Goal: Task Accomplishment & Management: Manage account settings

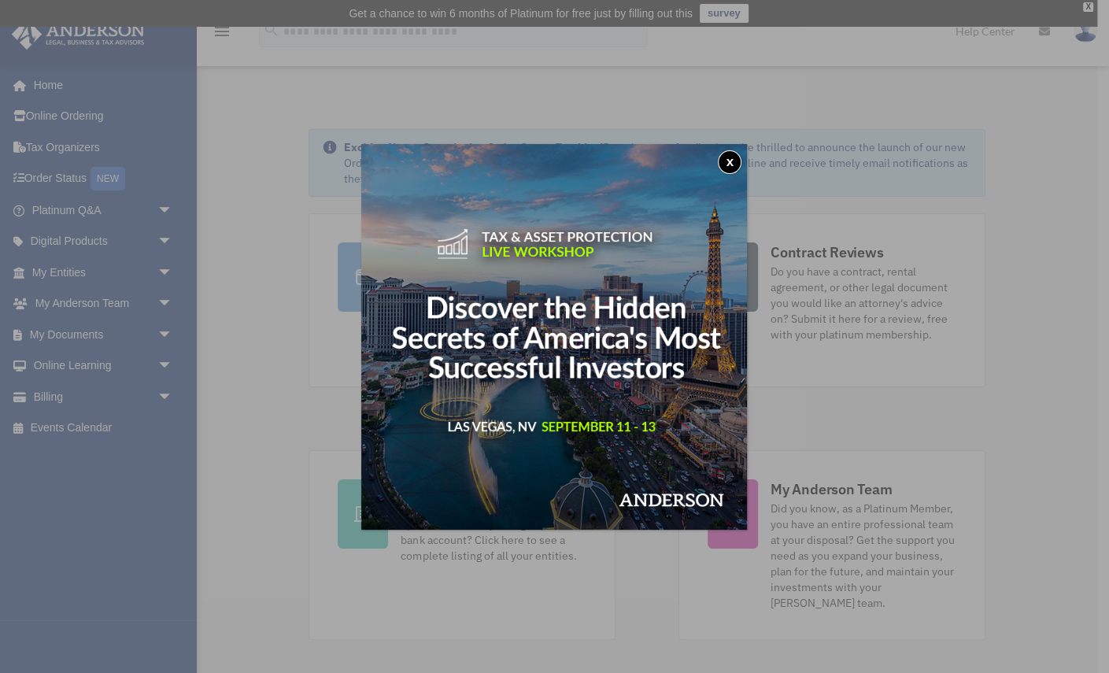
click at [729, 161] on button "x" at bounding box center [730, 162] width 24 height 24
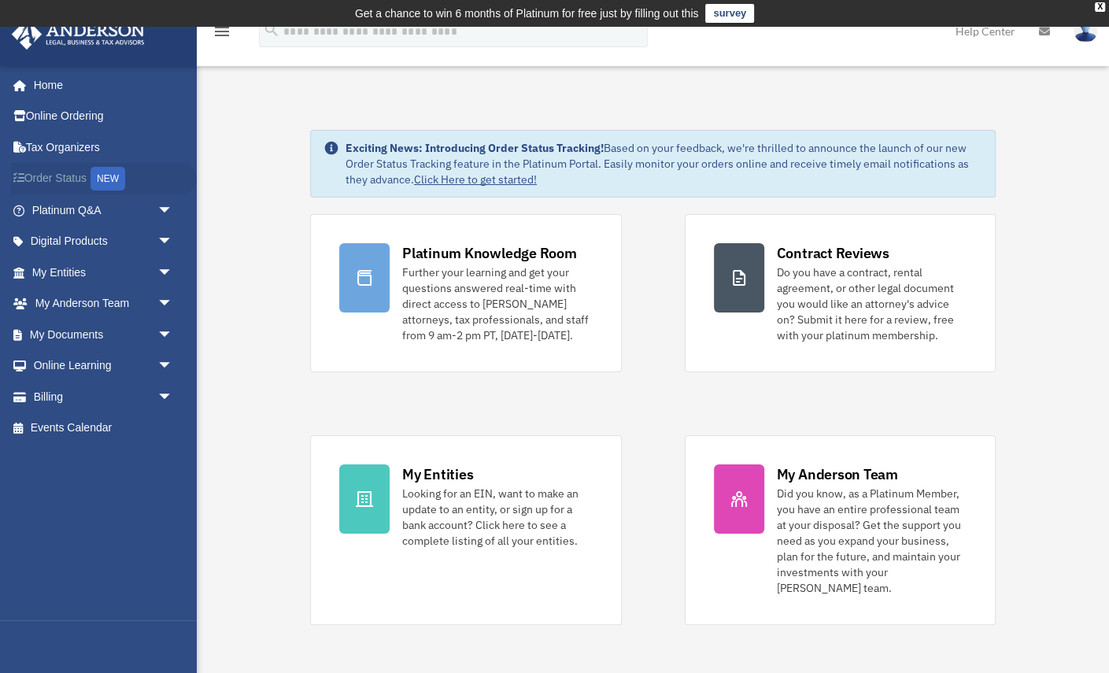
click at [72, 182] on link "Order Status NEW" at bounding box center [104, 179] width 186 height 32
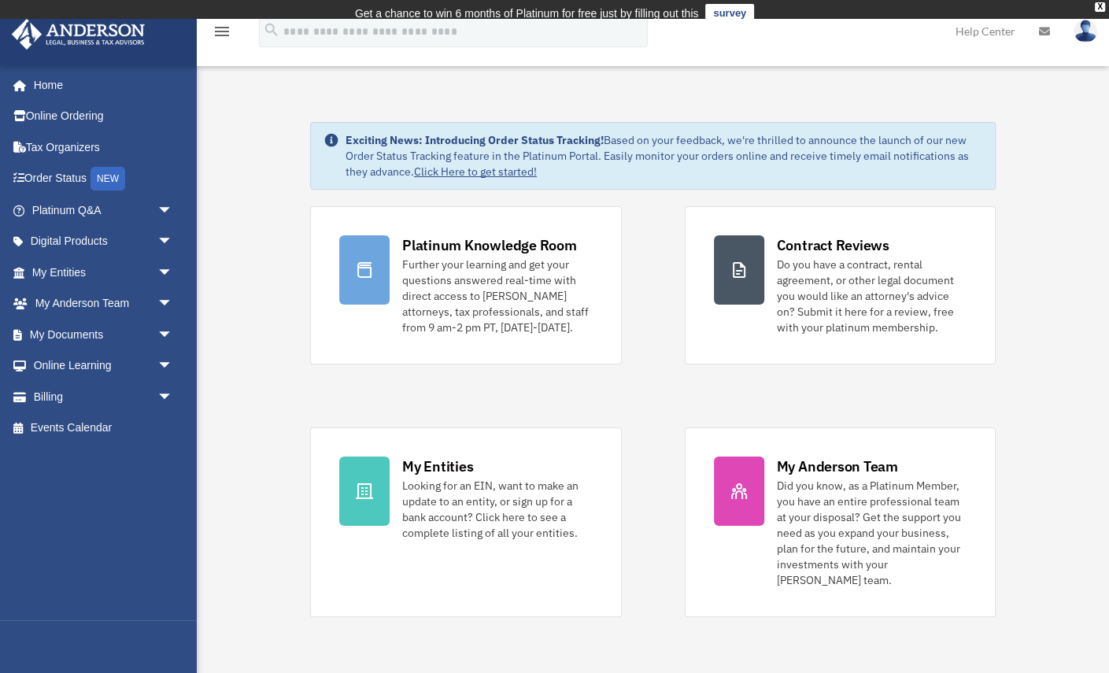
click at [1081, 33] on img at bounding box center [1085, 31] width 24 height 23
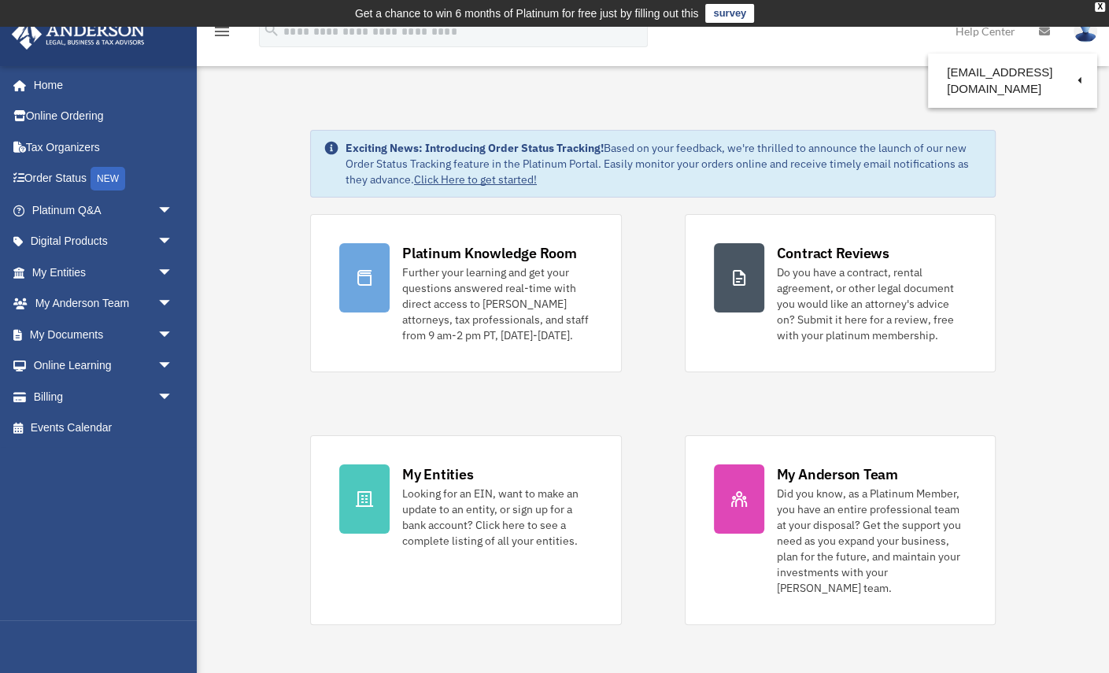
click at [1084, 41] on img at bounding box center [1085, 31] width 24 height 23
click at [1101, 8] on div "X" at bounding box center [1100, 6] width 10 height 9
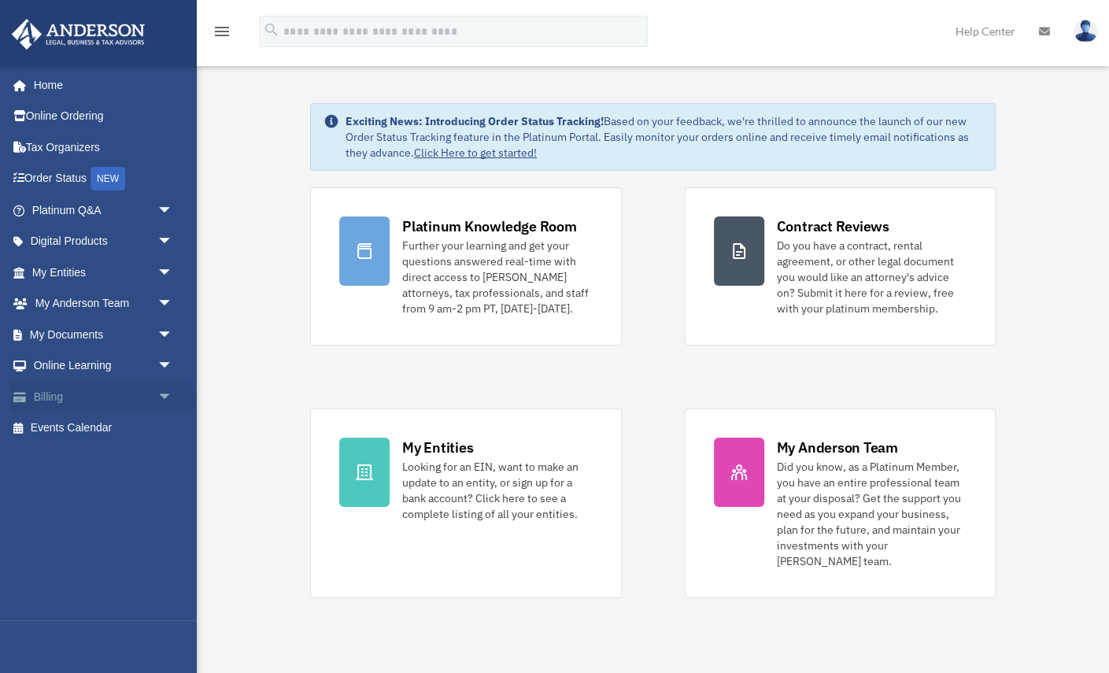
click at [170, 393] on span "arrow_drop_down" at bounding box center [172, 397] width 31 height 32
click at [120, 432] on link "$ Open Invoices" at bounding box center [109, 428] width 175 height 32
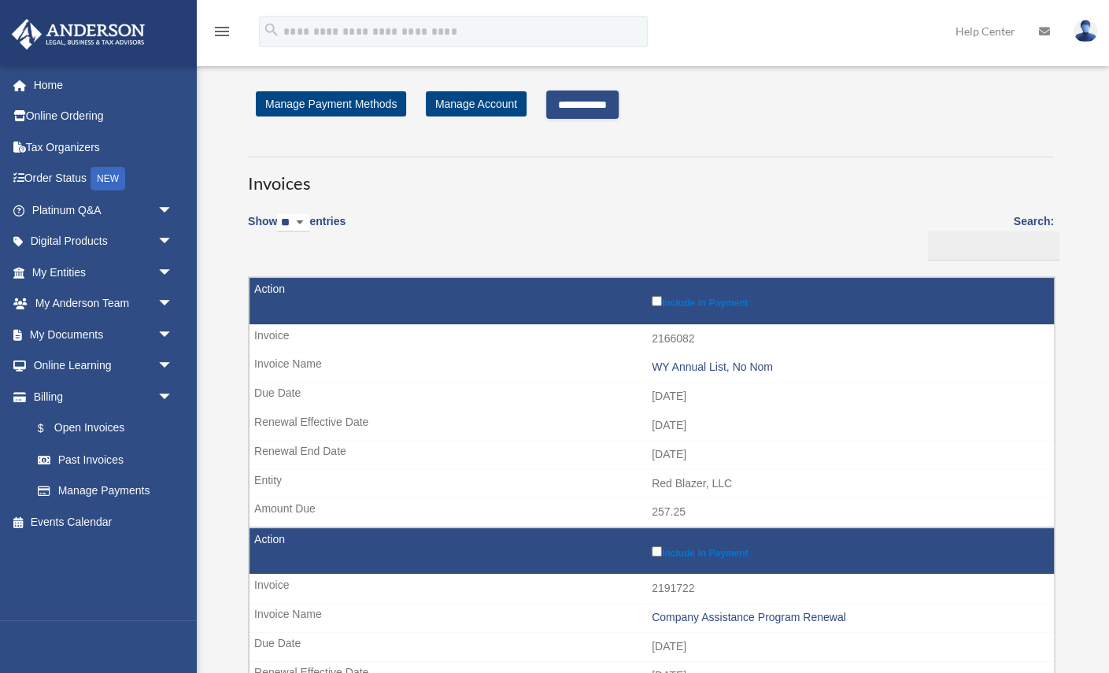
click at [609, 99] on input "**********" at bounding box center [582, 104] width 72 height 28
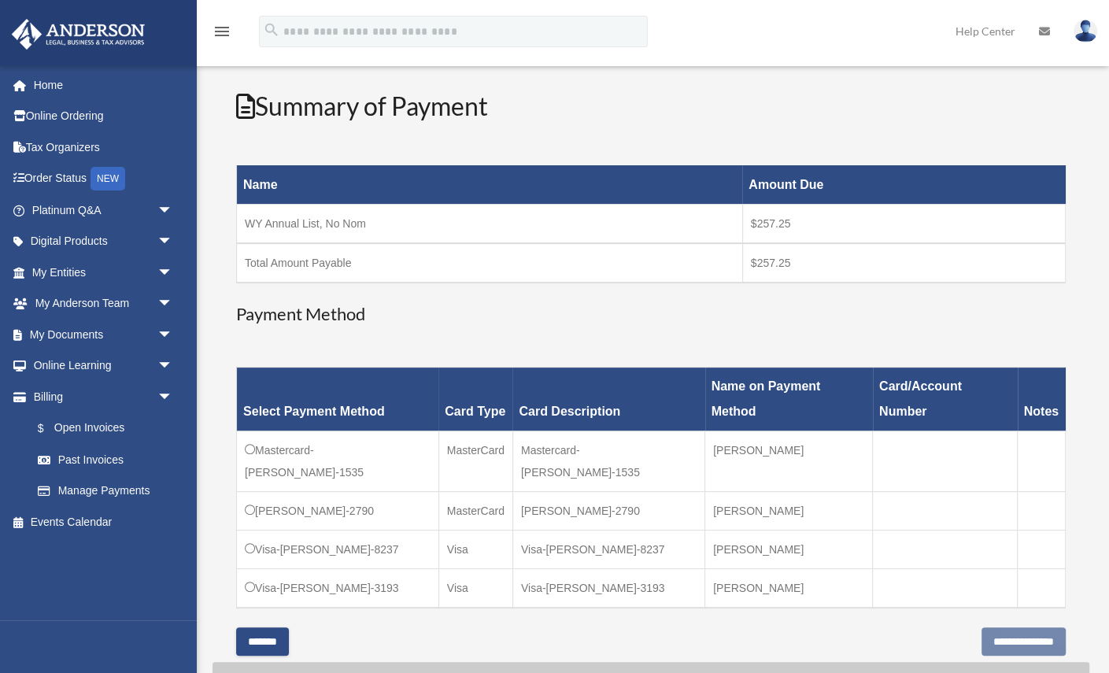
scroll to position [157, 0]
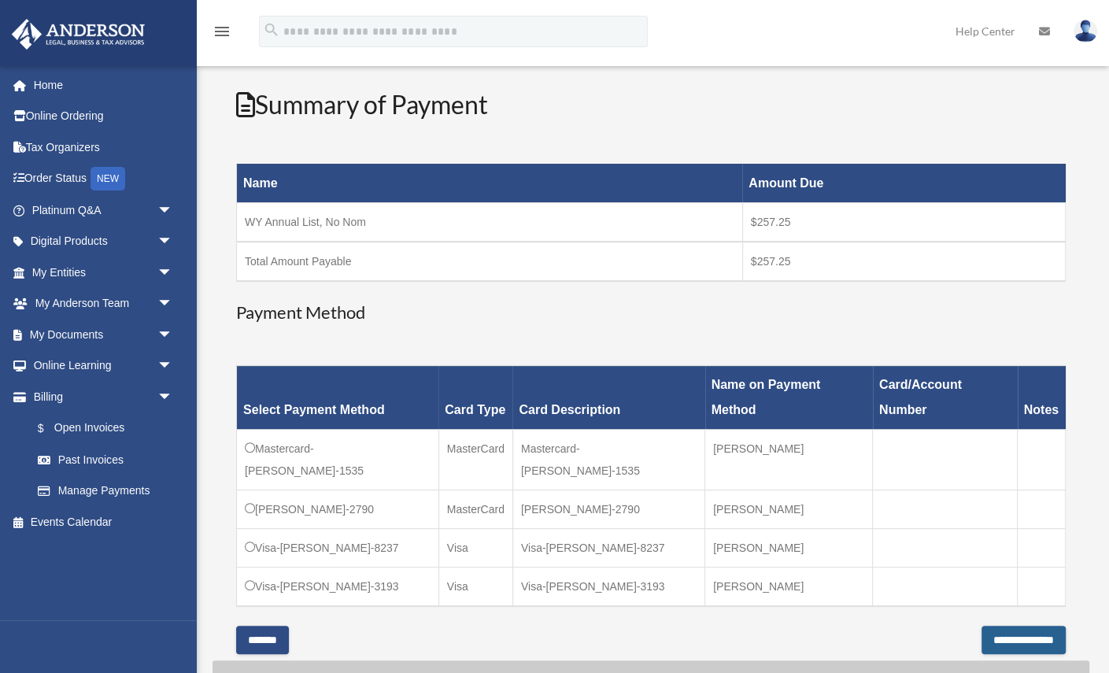
click at [1004, 626] on input "**********" at bounding box center [1023, 640] width 84 height 28
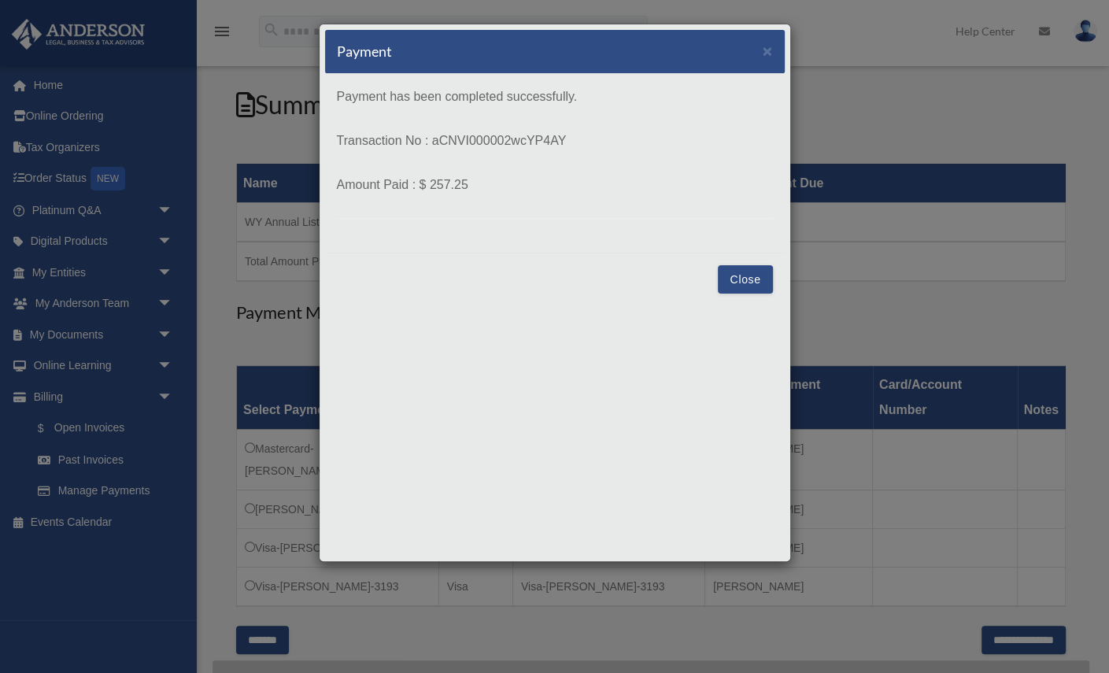
click at [740, 274] on button "Close" at bounding box center [745, 279] width 54 height 28
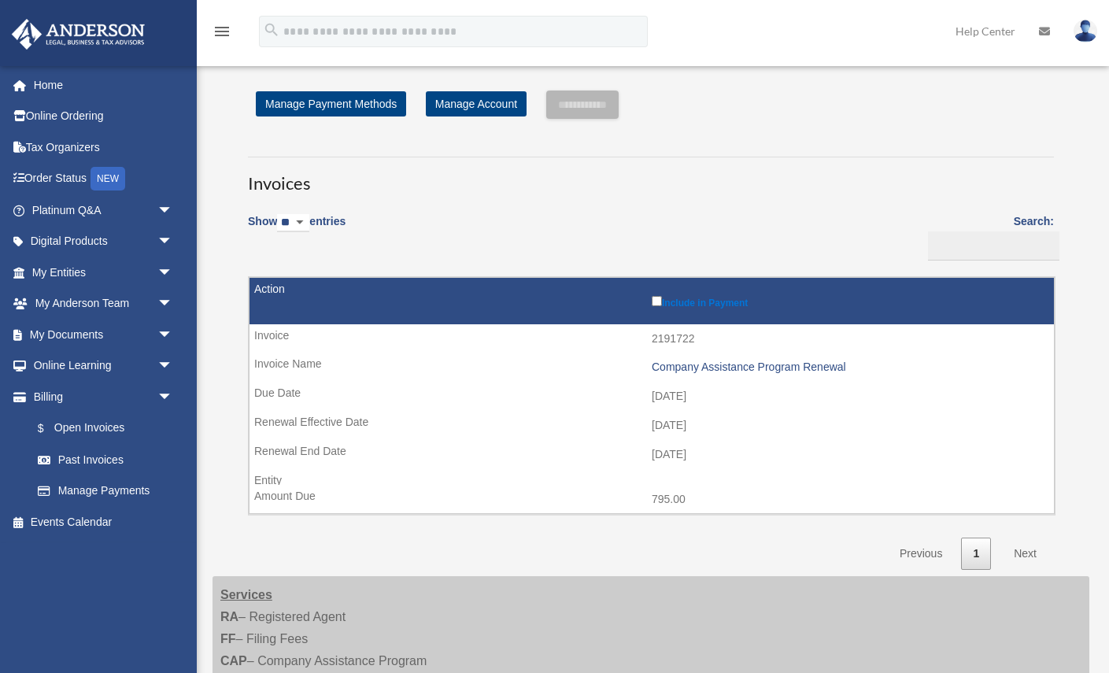
scroll to position [157, 0]
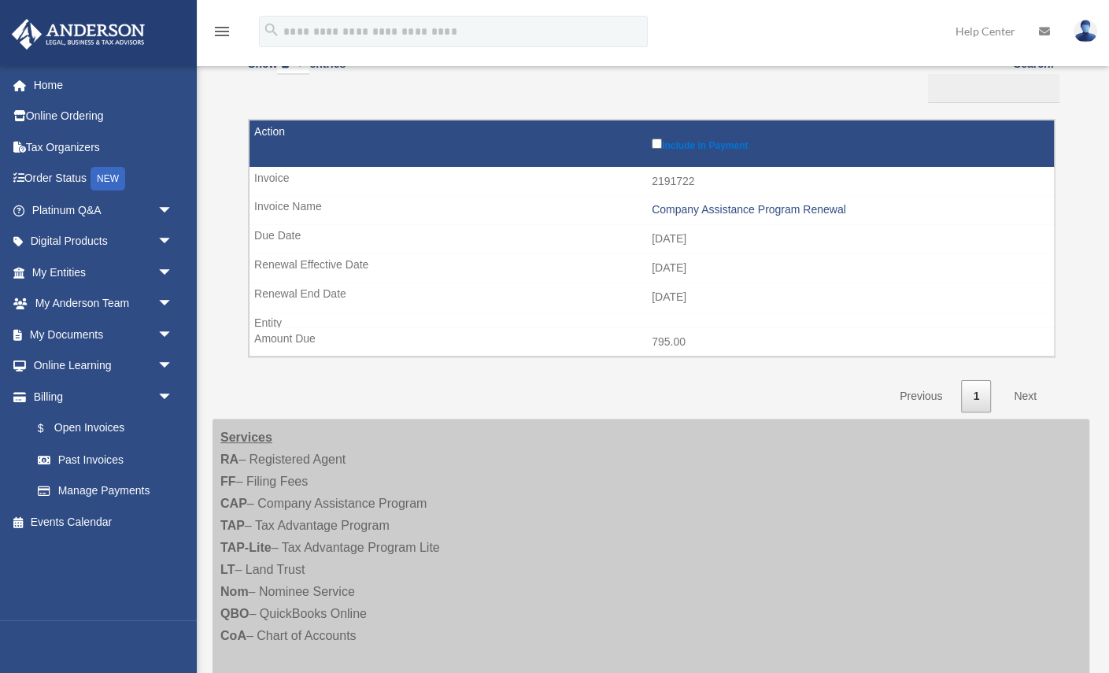
click at [1084, 37] on img at bounding box center [1085, 31] width 24 height 23
click at [673, 83] on div "Show ** ** ** *** entries Search: Pay Invoice # Invoice Name Due Date Renewal E…" at bounding box center [651, 229] width 806 height 366
click at [226, 33] on icon "menu" at bounding box center [221, 31] width 19 height 19
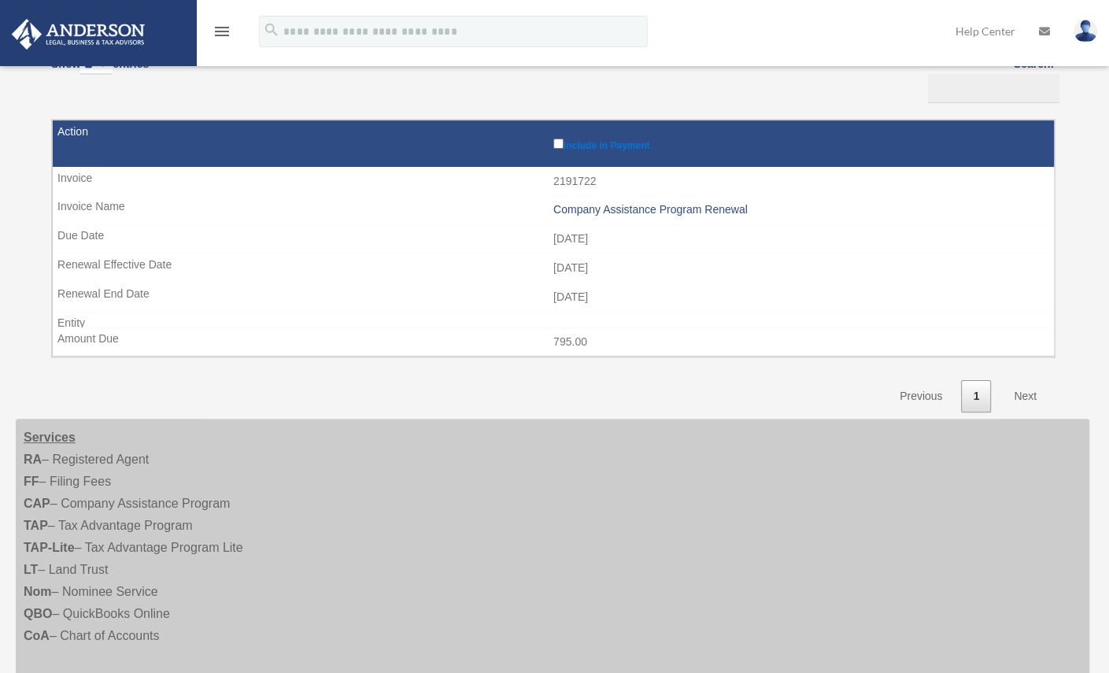
click at [226, 34] on icon "menu" at bounding box center [221, 31] width 19 height 19
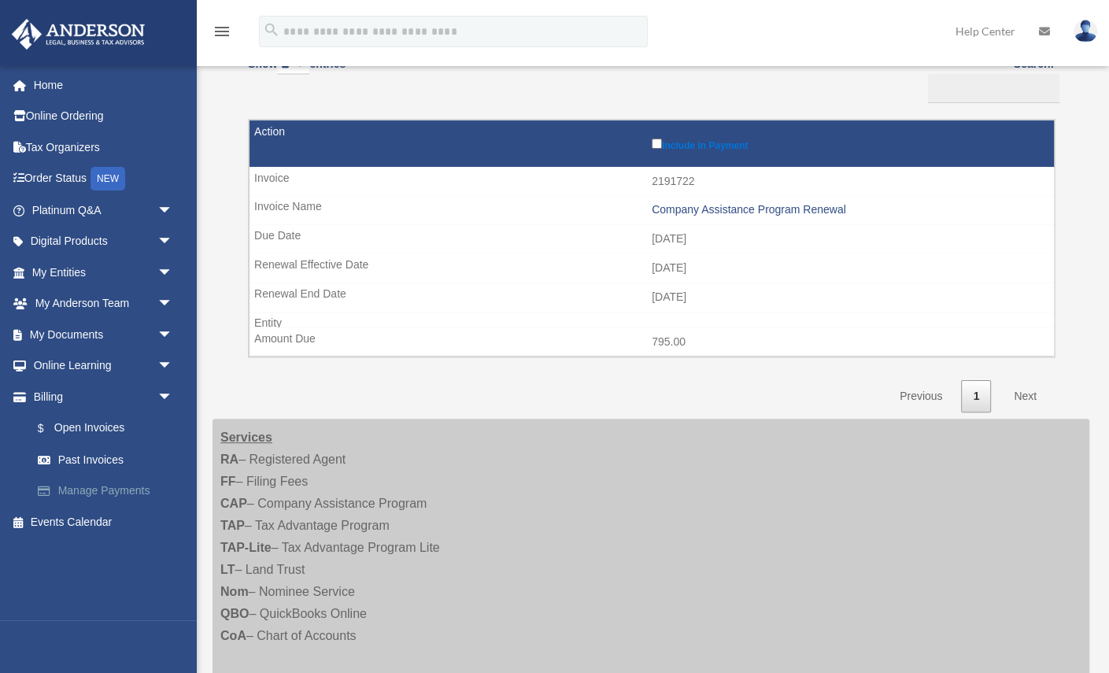
click at [110, 488] on link "Manage Payments" at bounding box center [109, 490] width 175 height 31
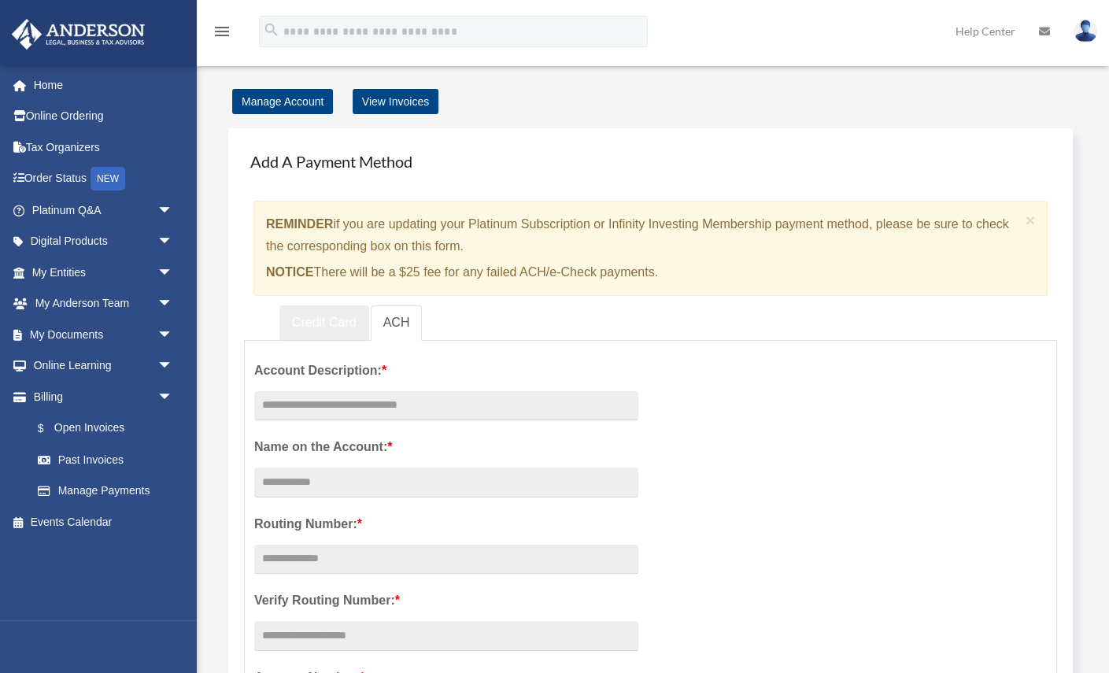
click at [330, 322] on link "Credit Card" at bounding box center [324, 322] width 90 height 35
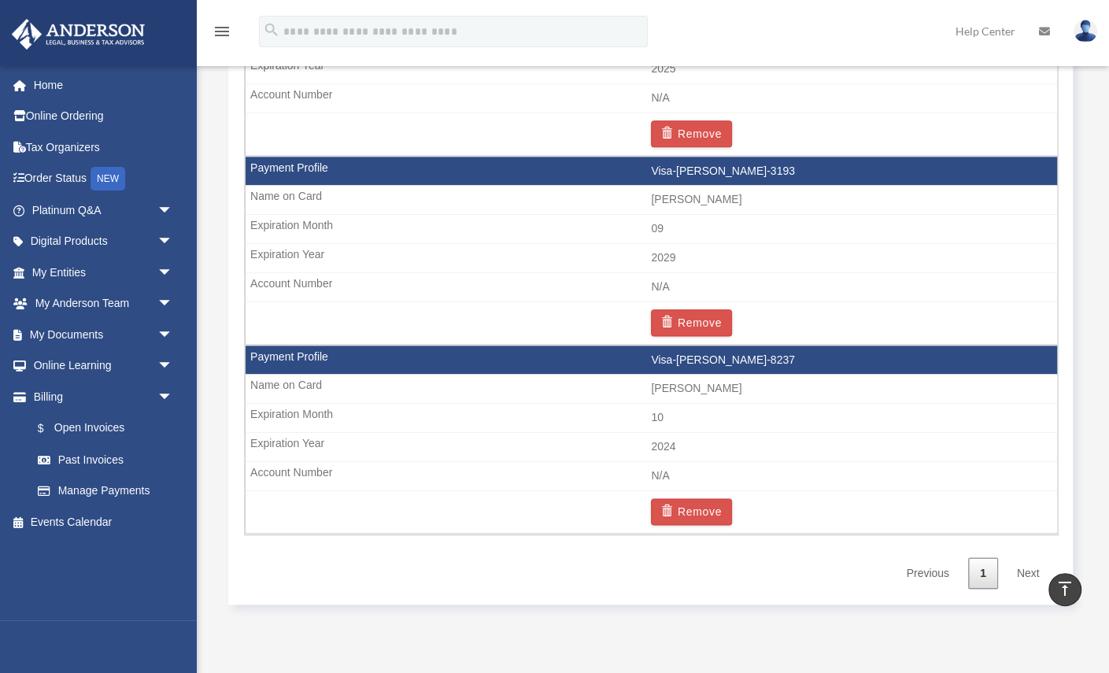
scroll to position [1342, 0]
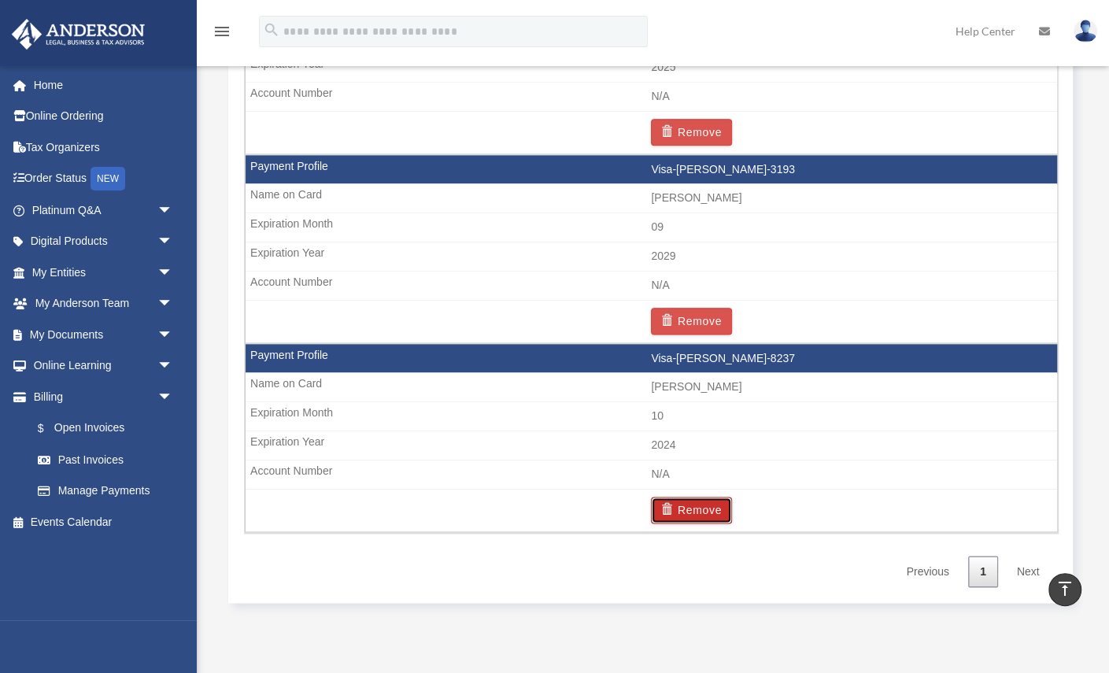
click at [678, 497] on button "Remove" at bounding box center [691, 510] width 81 height 27
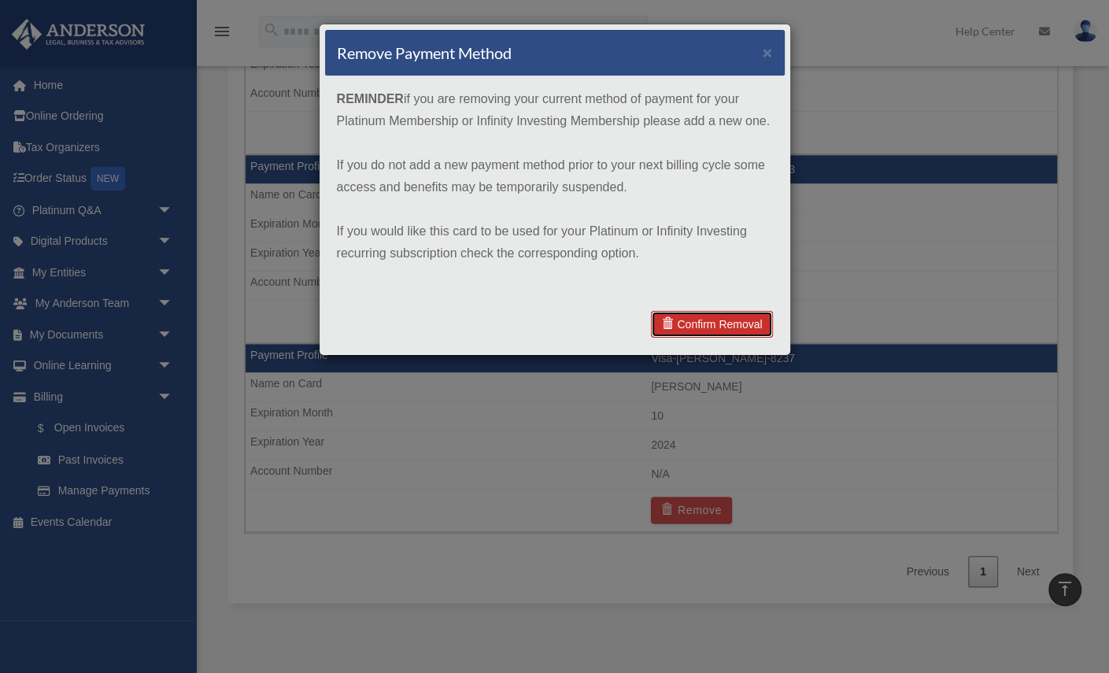
click at [696, 319] on link "Confirm Removal" at bounding box center [711, 324] width 121 height 27
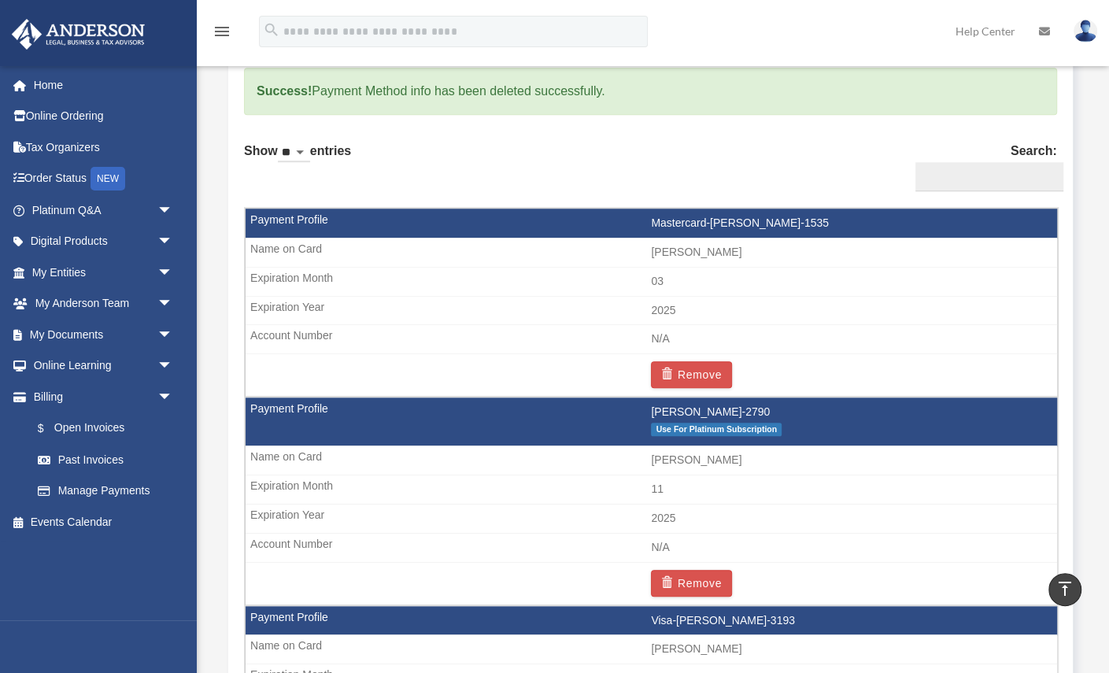
scroll to position [961, 0]
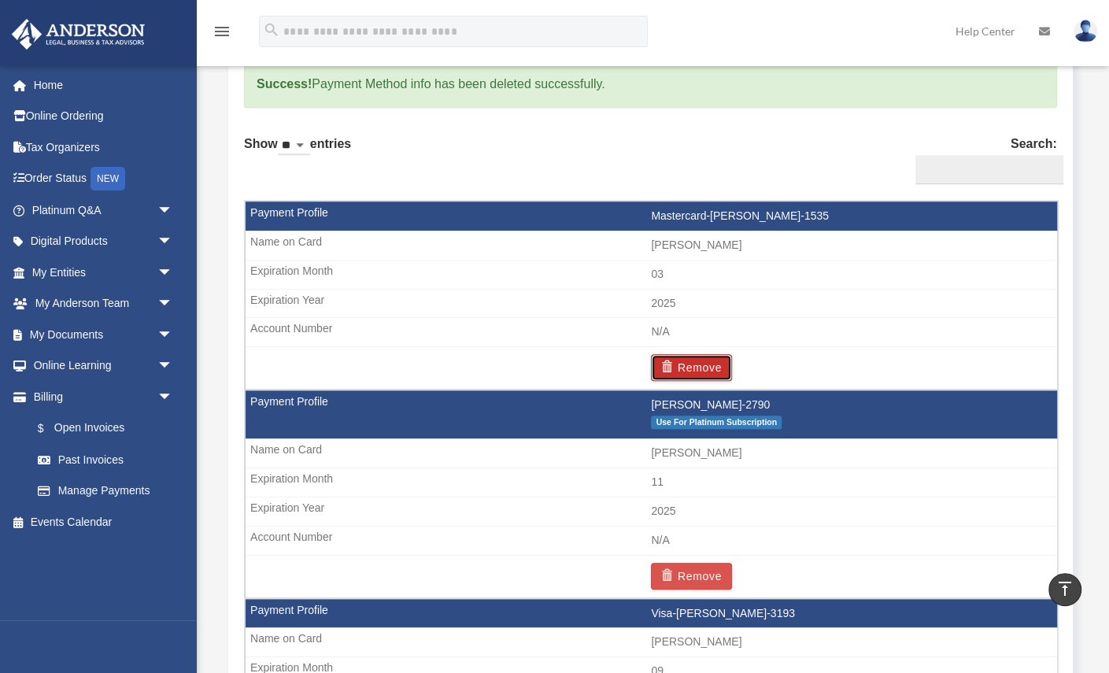
click at [689, 360] on button "Remove" at bounding box center [691, 367] width 81 height 27
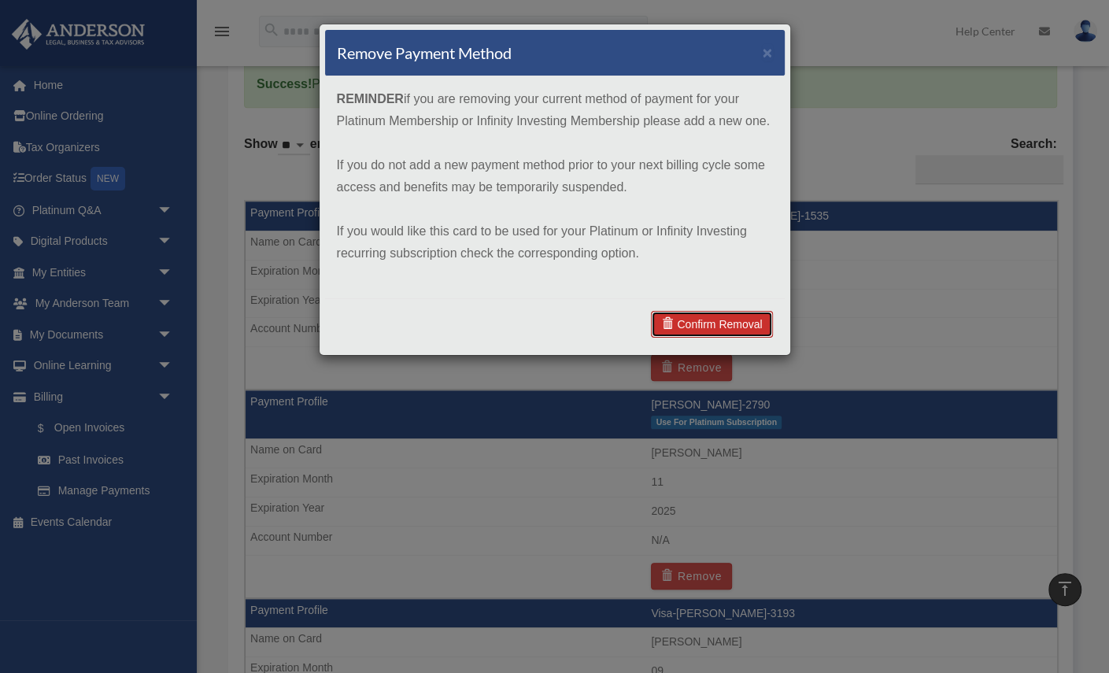
click at [700, 330] on link "Confirm Removal" at bounding box center [711, 324] width 121 height 27
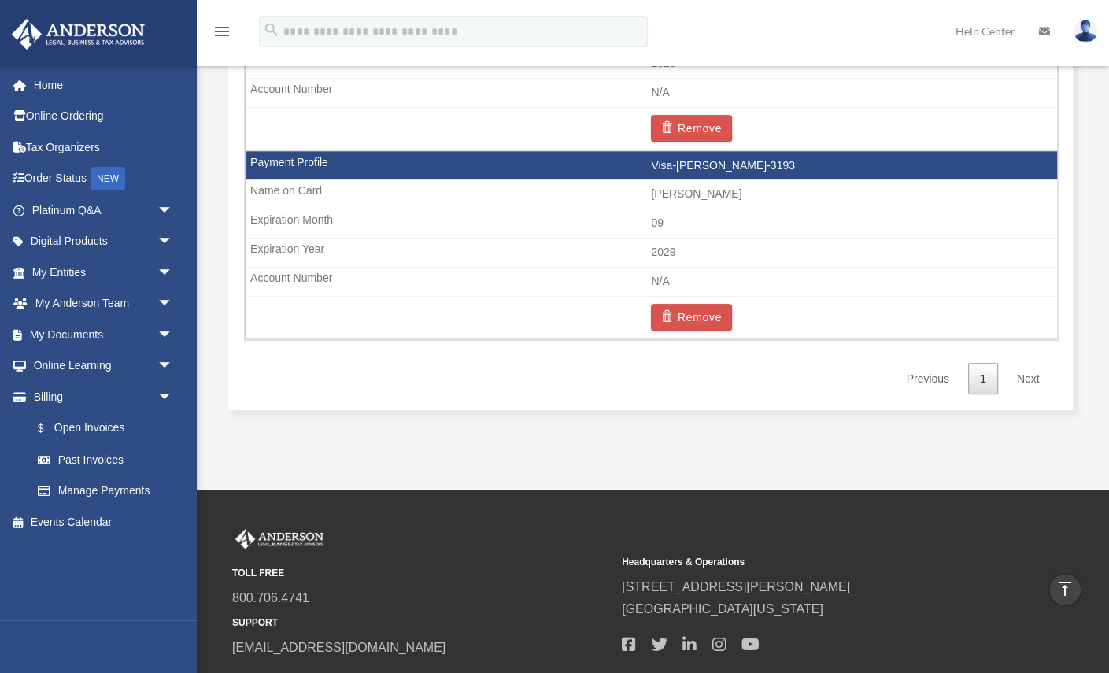
scroll to position [1226, 0]
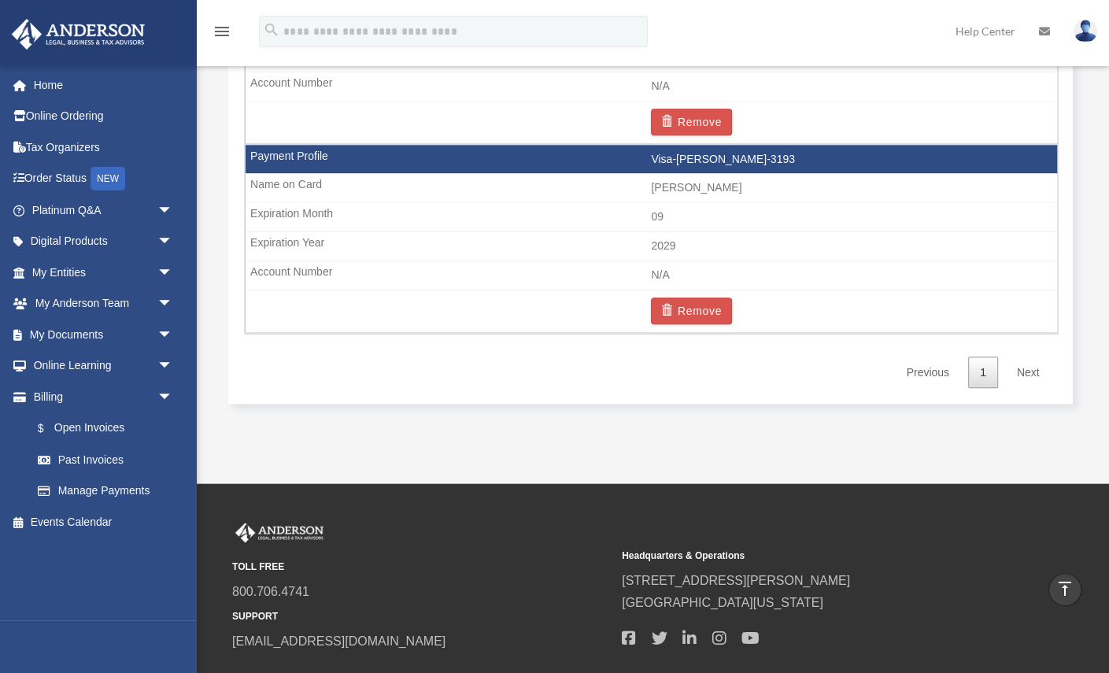
click at [1027, 361] on link "Next" at bounding box center [1028, 372] width 46 height 32
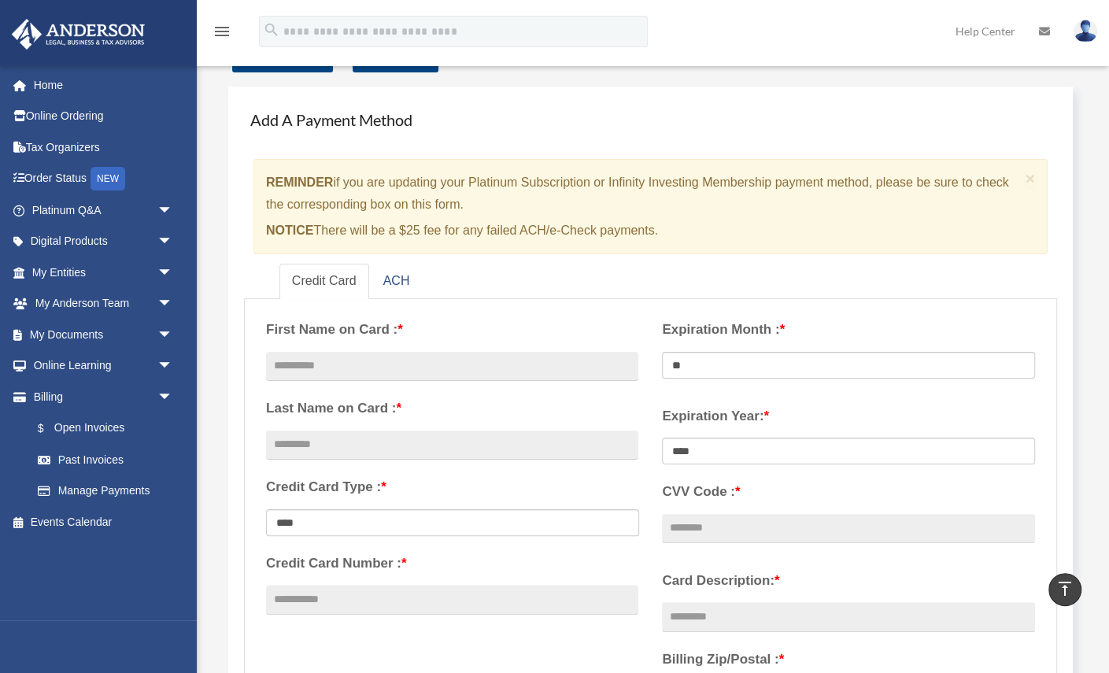
scroll to position [0, 0]
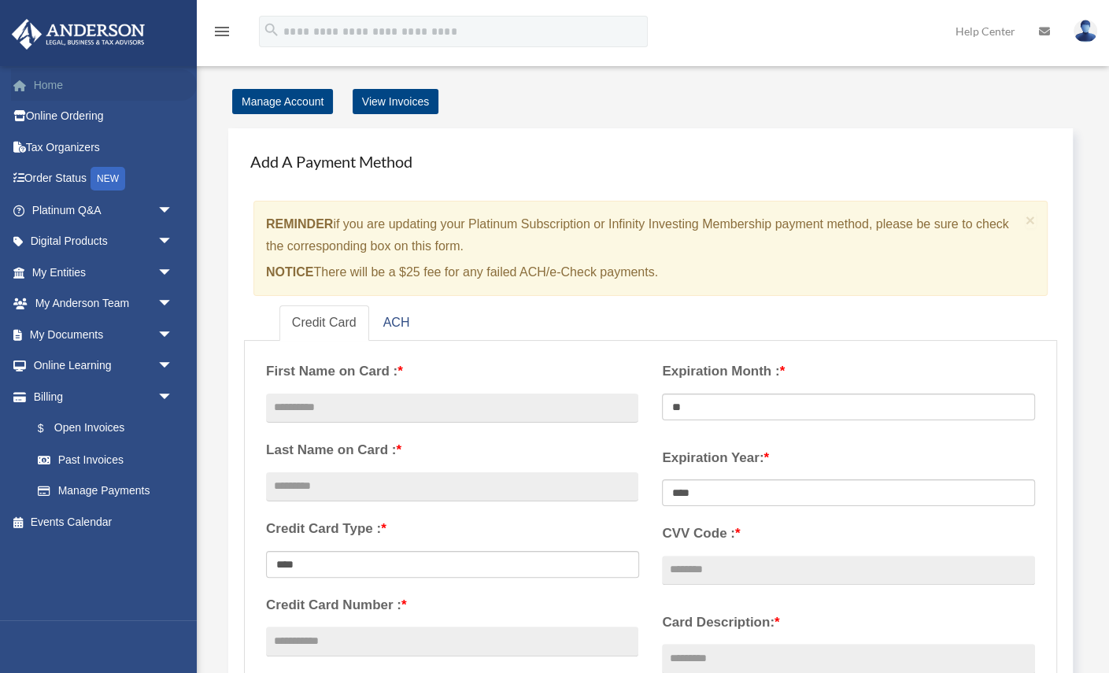
click at [45, 87] on link "Home" at bounding box center [104, 84] width 186 height 31
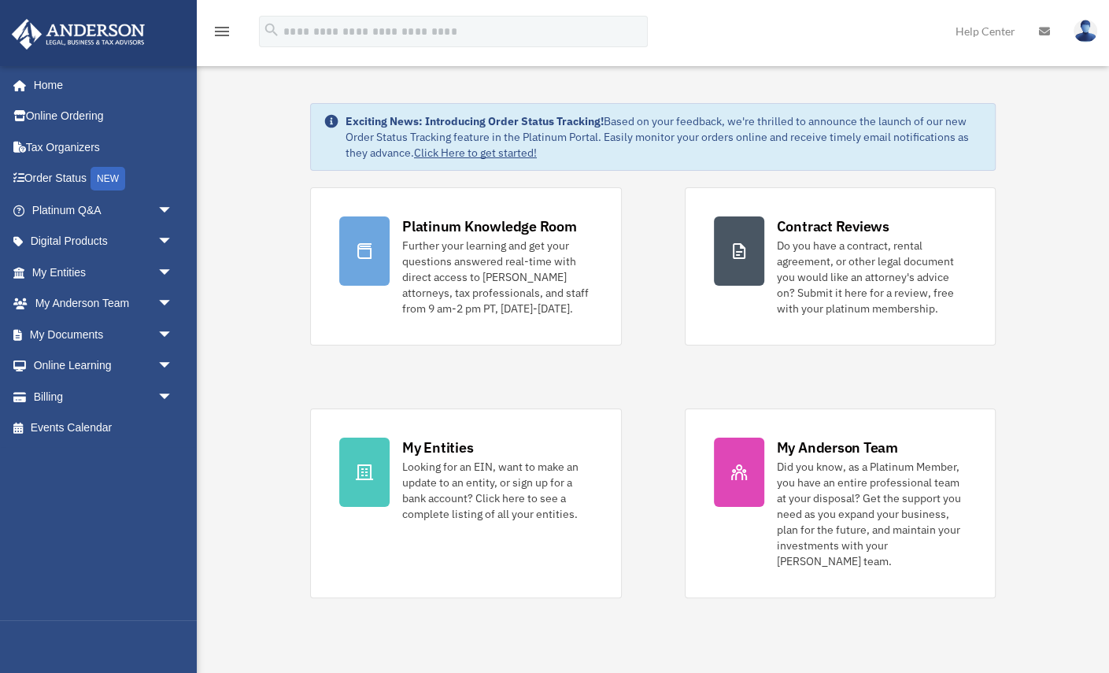
click at [219, 32] on icon "menu" at bounding box center [221, 31] width 19 height 19
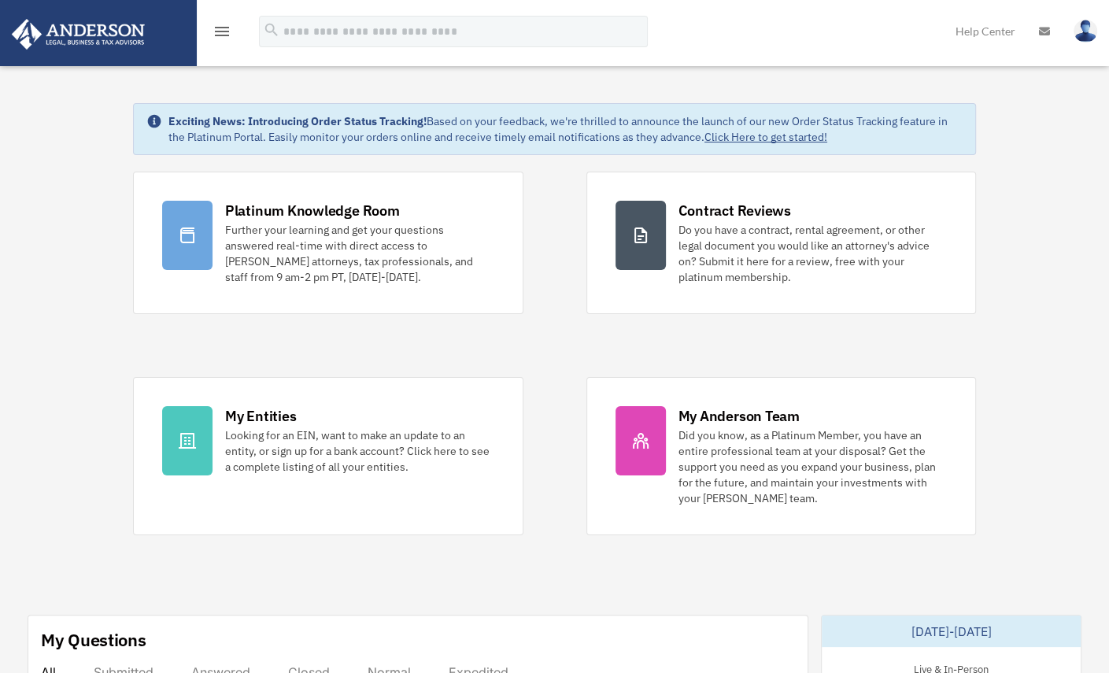
click at [219, 32] on icon "menu" at bounding box center [221, 31] width 19 height 19
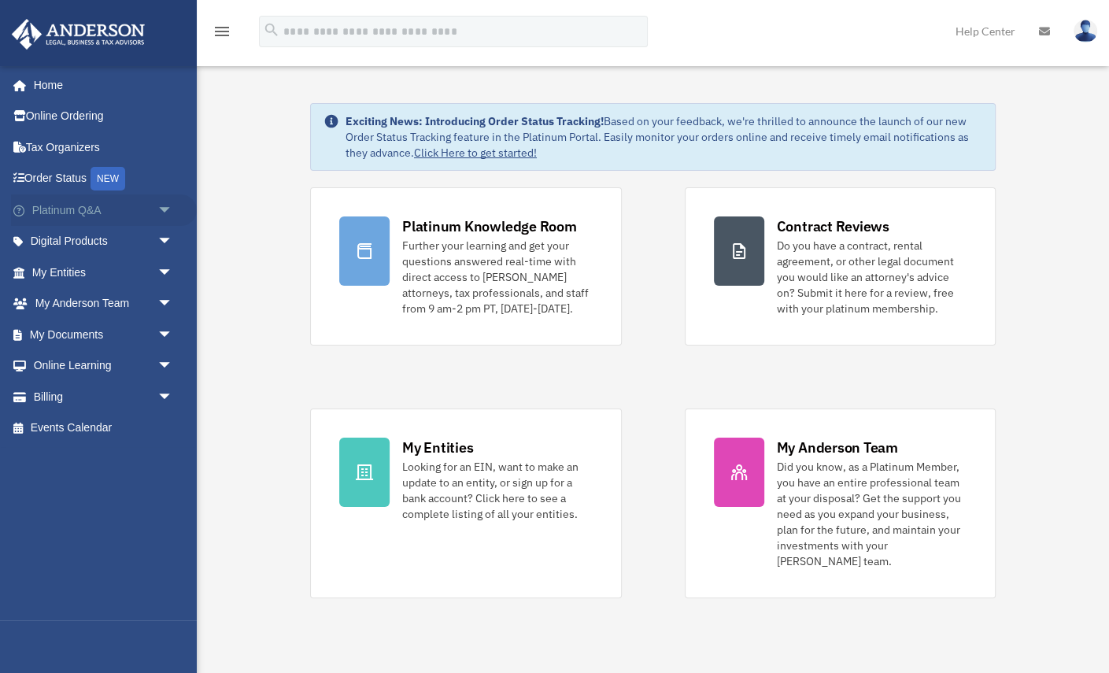
click at [67, 214] on link "Platinum Q&A arrow_drop_down" at bounding box center [104, 209] width 186 height 31
click at [165, 206] on span "arrow_drop_down" at bounding box center [172, 210] width 31 height 32
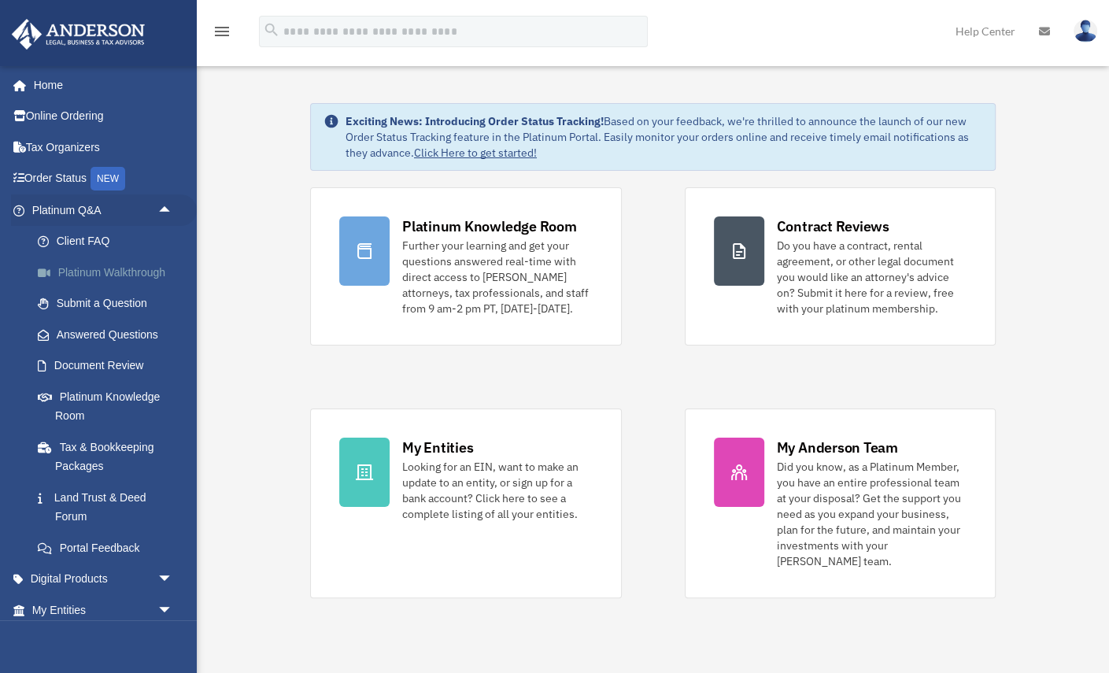
click at [104, 272] on link "Platinum Walkthrough" at bounding box center [109, 272] width 175 height 31
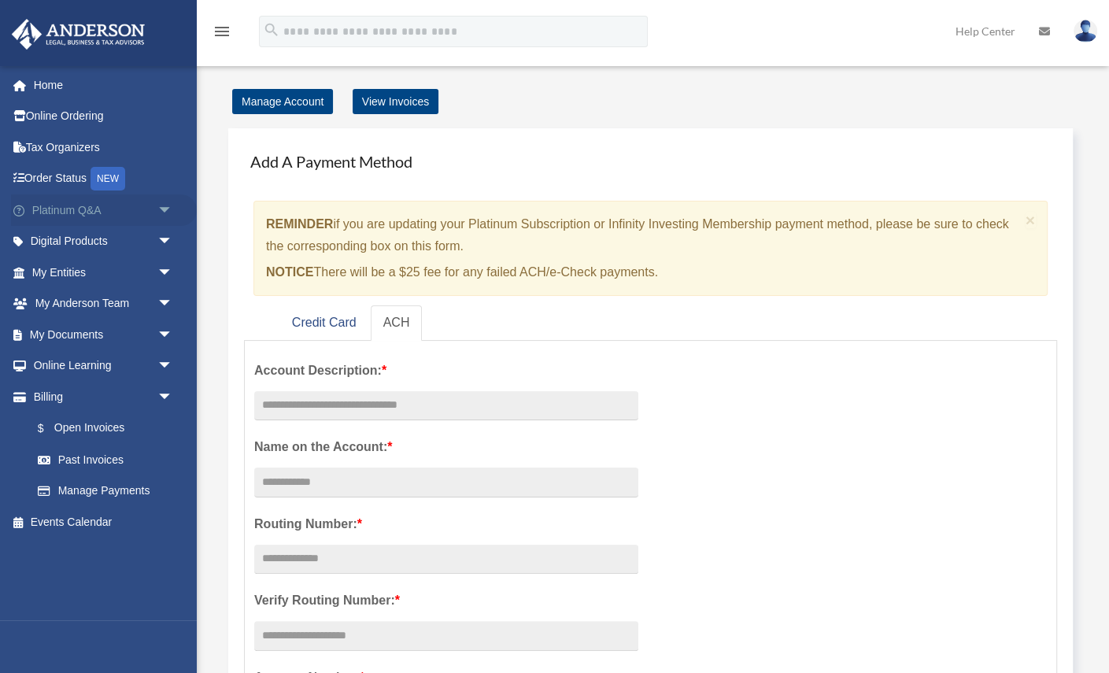
click at [161, 209] on span "arrow_drop_down" at bounding box center [172, 210] width 31 height 32
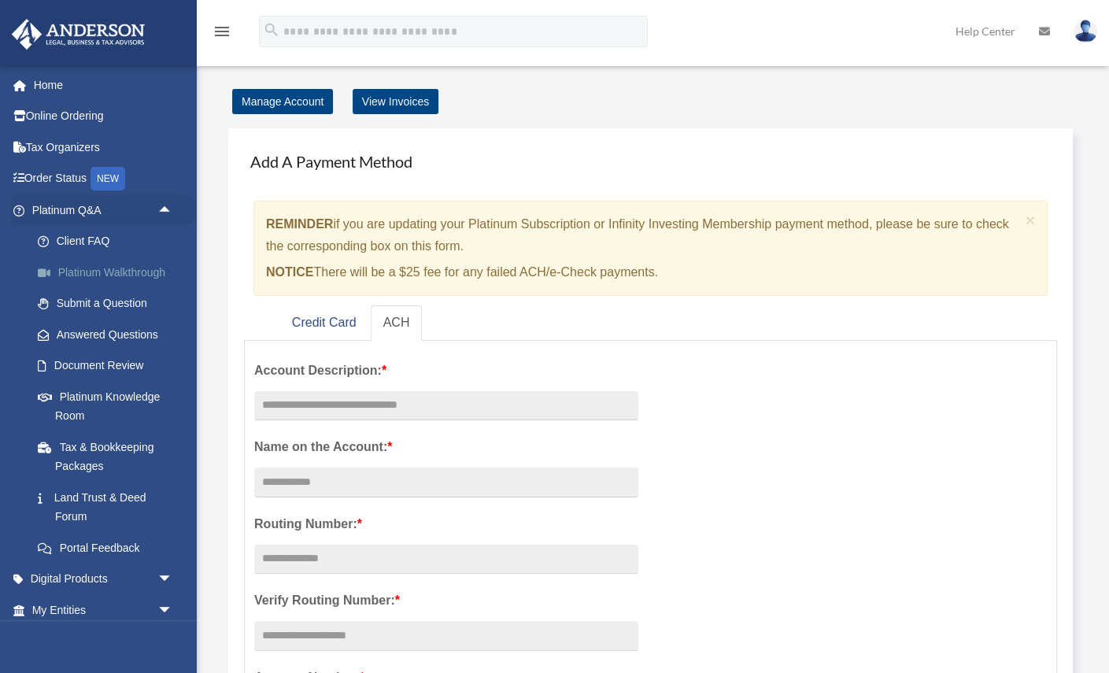
click at [114, 276] on link "Platinum Walkthrough" at bounding box center [109, 272] width 175 height 31
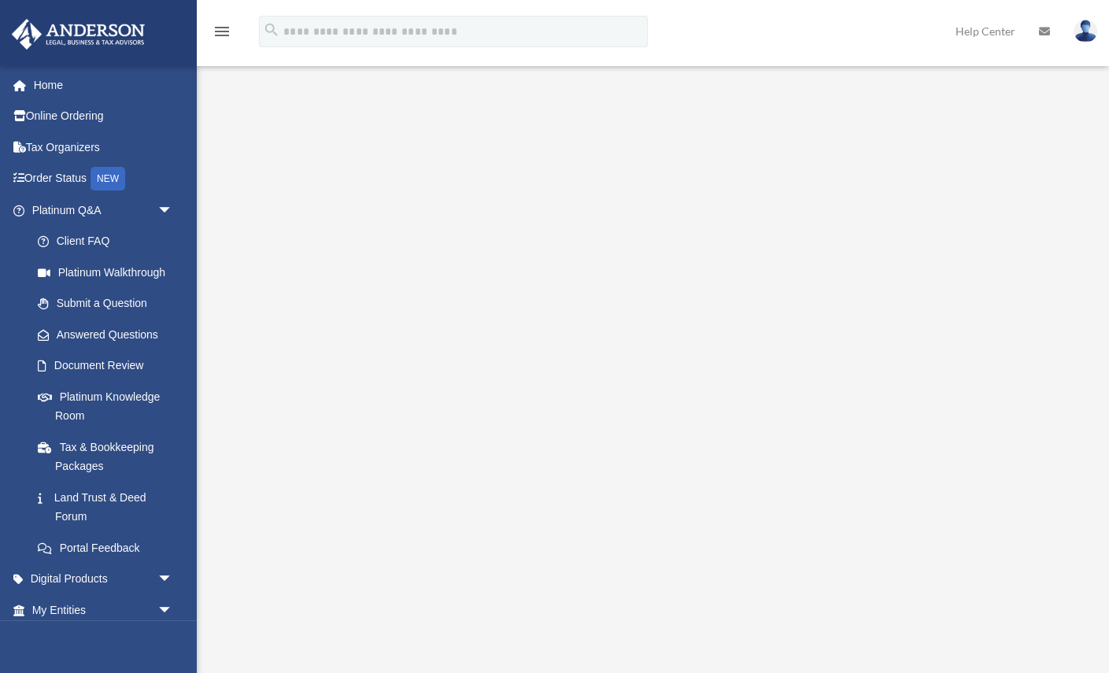
click at [736, 596] on div "<span data-mce-type="bookmark" style="display: inline-block; width: 0px; overfl…" at bounding box center [650, 352] width 877 height 525
click at [1081, 32] on img at bounding box center [1085, 31] width 24 height 23
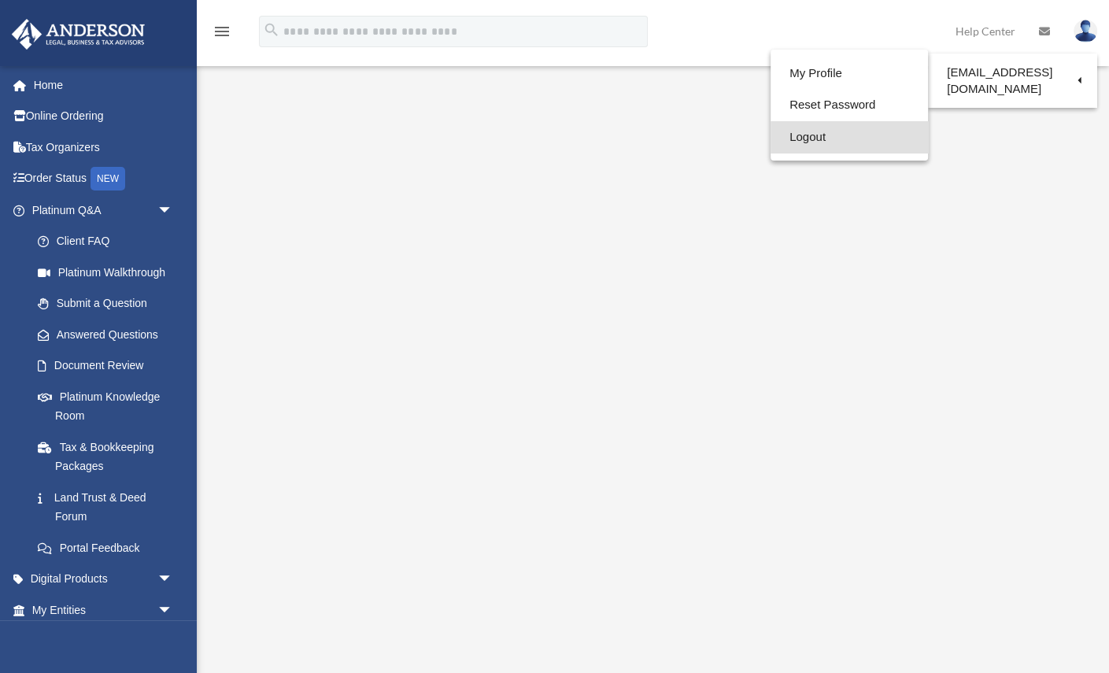
click at [820, 131] on link "Logout" at bounding box center [848, 137] width 157 height 32
